Goal: Information Seeking & Learning: Check status

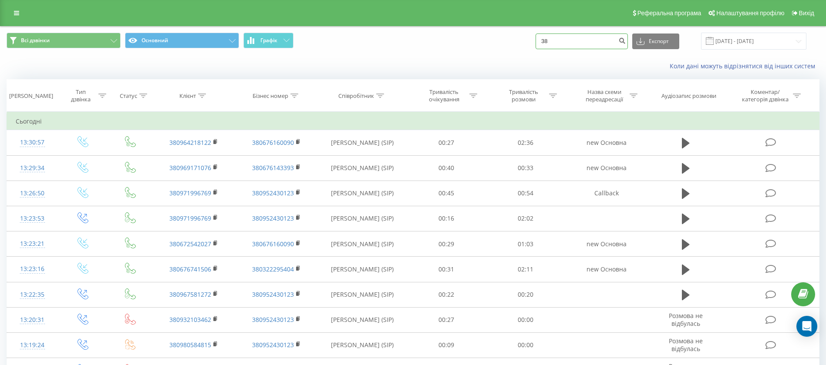
type input "3"
paste input "380983830033"
type input "380983830033"
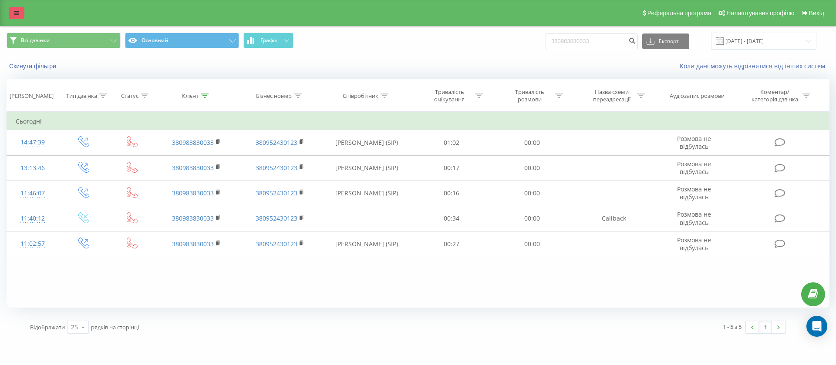
click at [17, 14] on icon at bounding box center [16, 13] width 5 height 6
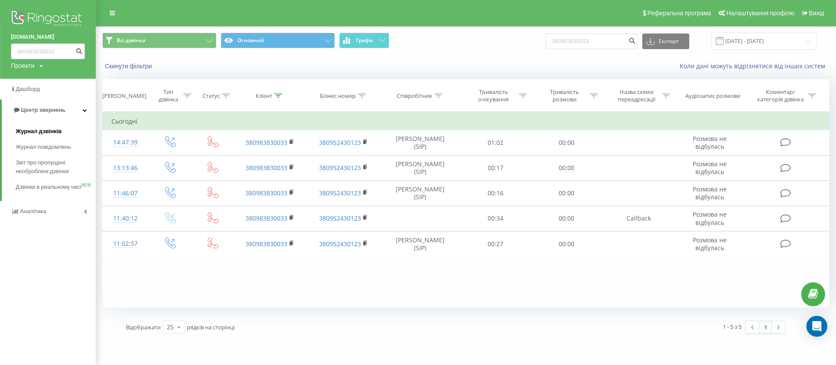
click at [57, 134] on span "Журнал дзвінків" at bounding box center [39, 131] width 46 height 9
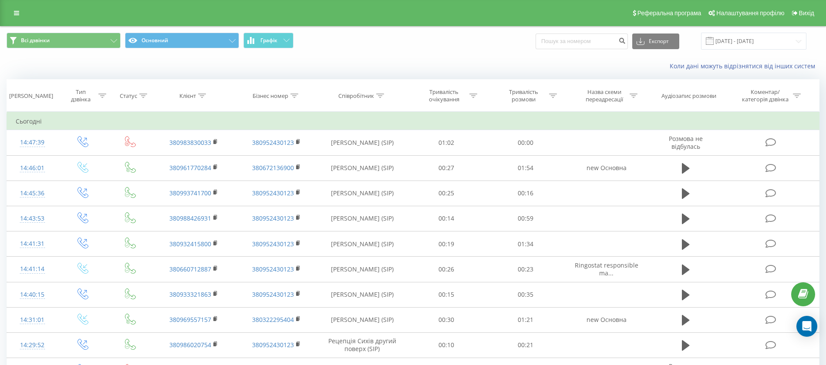
click at [448, 30] on div "Всі дзвінки Основний Графік Експорт .csv .xls .xlsx 23.08.2025 - 23.09.2025" at bounding box center [412, 41] width 825 height 29
